Goal: Task Accomplishment & Management: Manage account settings

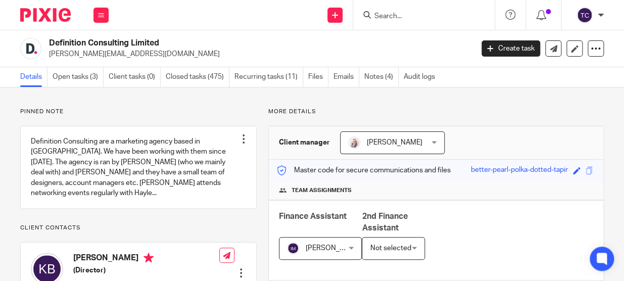
click at [388, 21] on form at bounding box center [428, 15] width 108 height 13
click at [388, 16] on input "Search" at bounding box center [419, 16] width 91 height 9
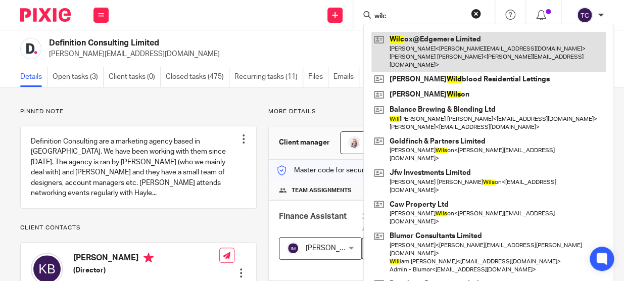
type input "wilc"
click at [432, 44] on link at bounding box center [488, 52] width 235 height 40
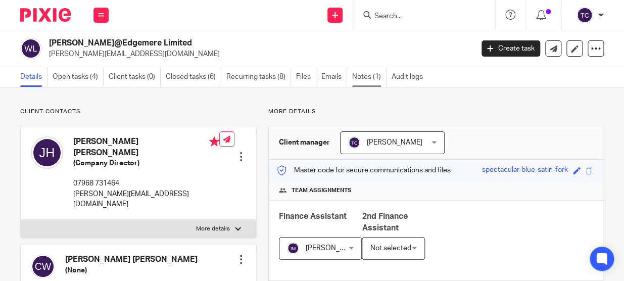
click at [381, 72] on link "Notes (1)" at bounding box center [369, 77] width 34 height 20
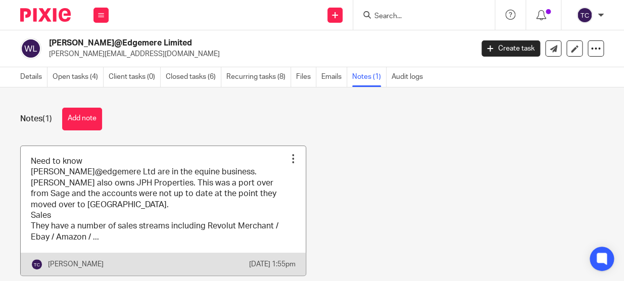
scroll to position [30, 0]
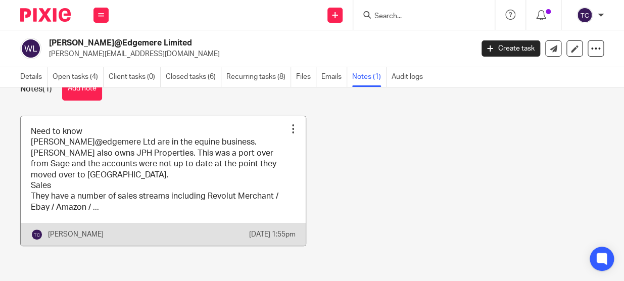
click at [286, 135] on div "Pin note Edit note Delete note" at bounding box center [293, 128] width 15 height 15
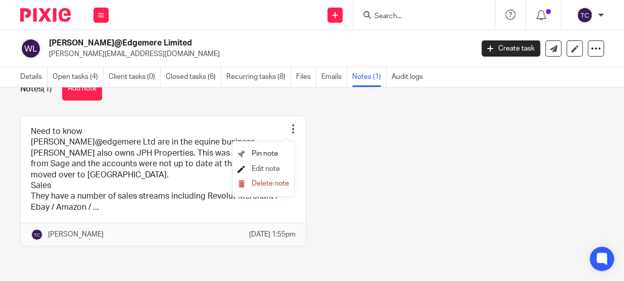
click at [272, 172] on span "Edit note" at bounding box center [266, 168] width 28 height 7
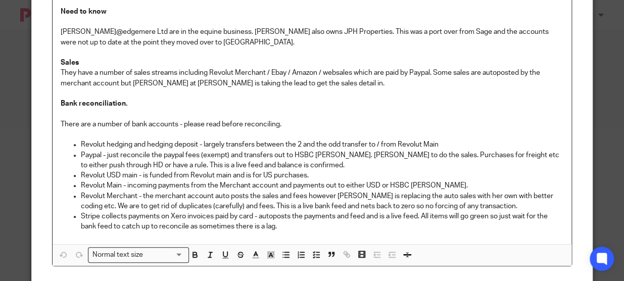
scroll to position [91, 0]
